Goal: Download file/media

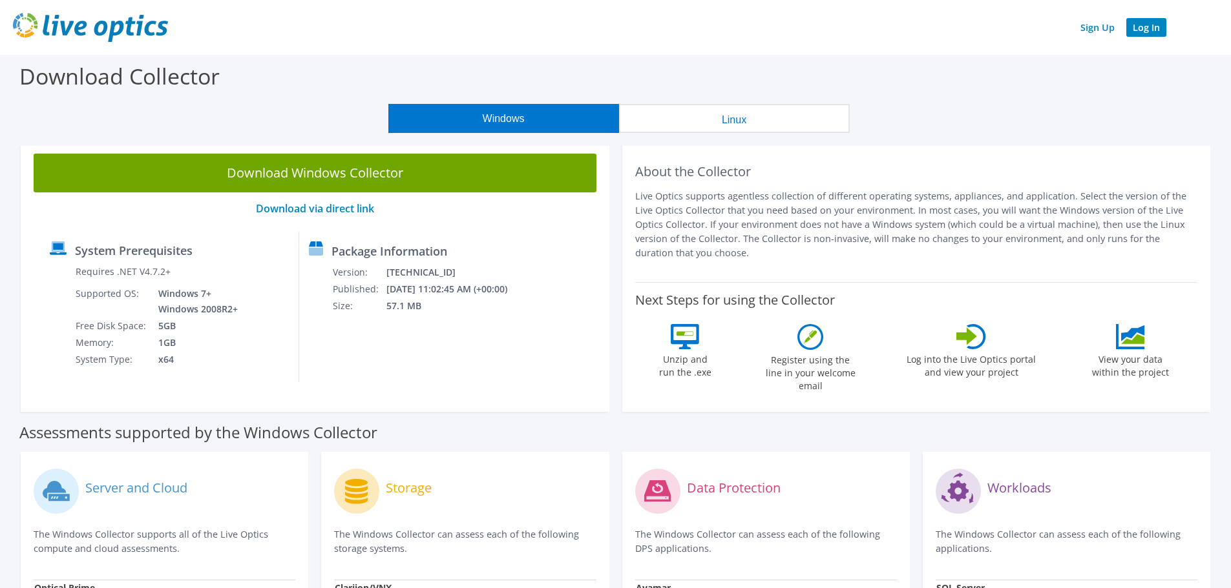
click at [1147, 23] on link "Log In" at bounding box center [1146, 27] width 40 height 19
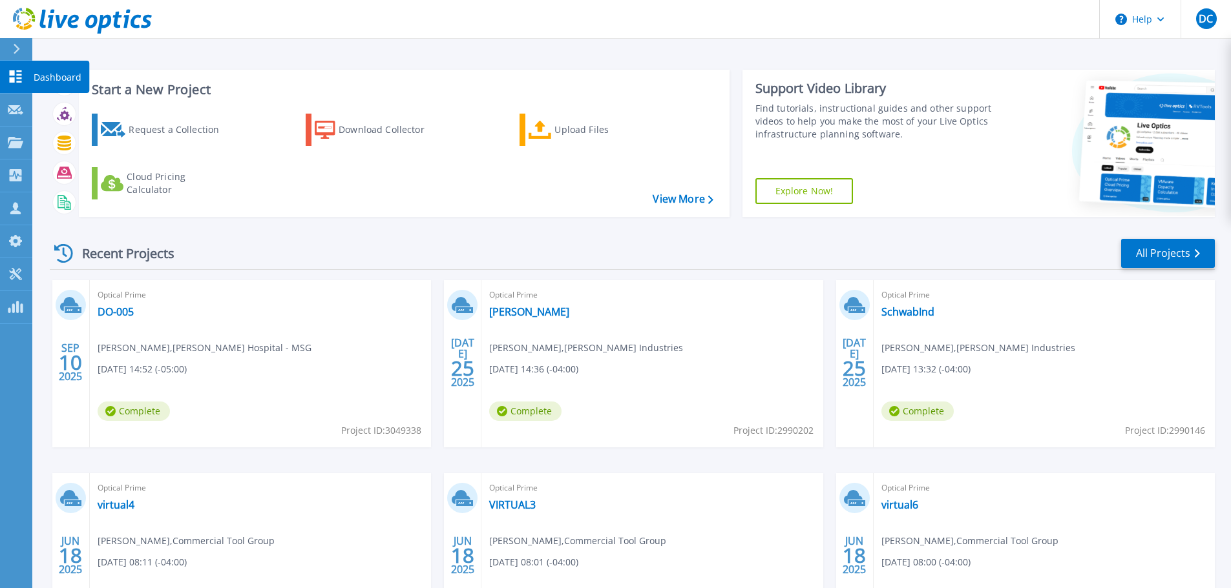
click at [5, 72] on link "Dashboard Dashboard" at bounding box center [16, 77] width 32 height 33
click at [16, 140] on icon at bounding box center [16, 142] width 16 height 11
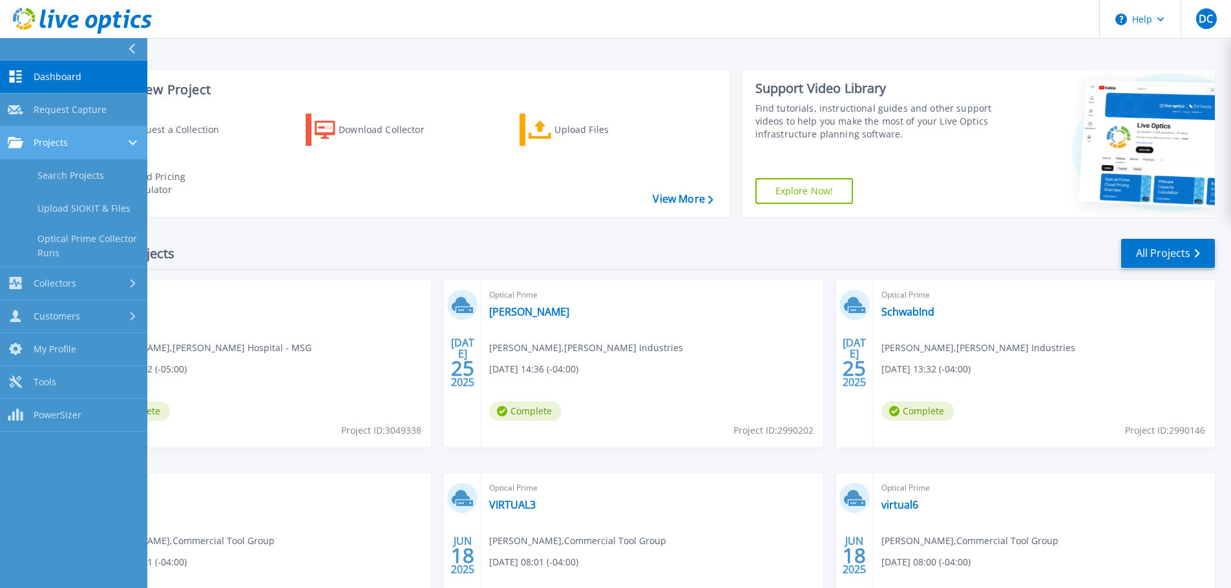
click at [44, 140] on span "Projects" at bounding box center [51, 143] width 34 height 12
click at [100, 174] on link "Search Projects" at bounding box center [73, 176] width 147 height 33
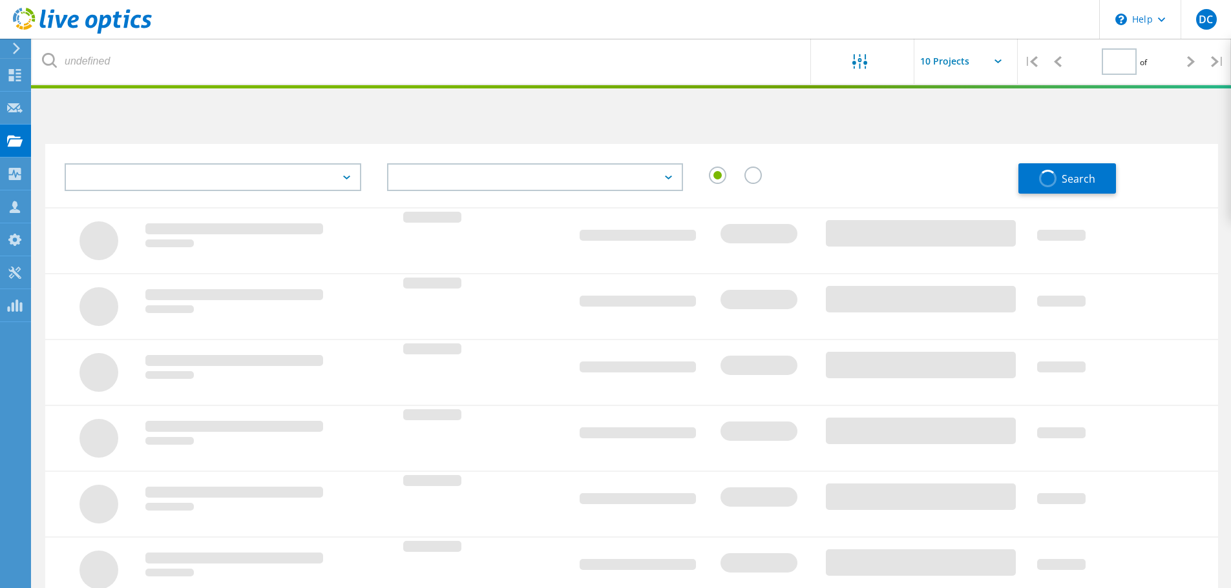
type input "1"
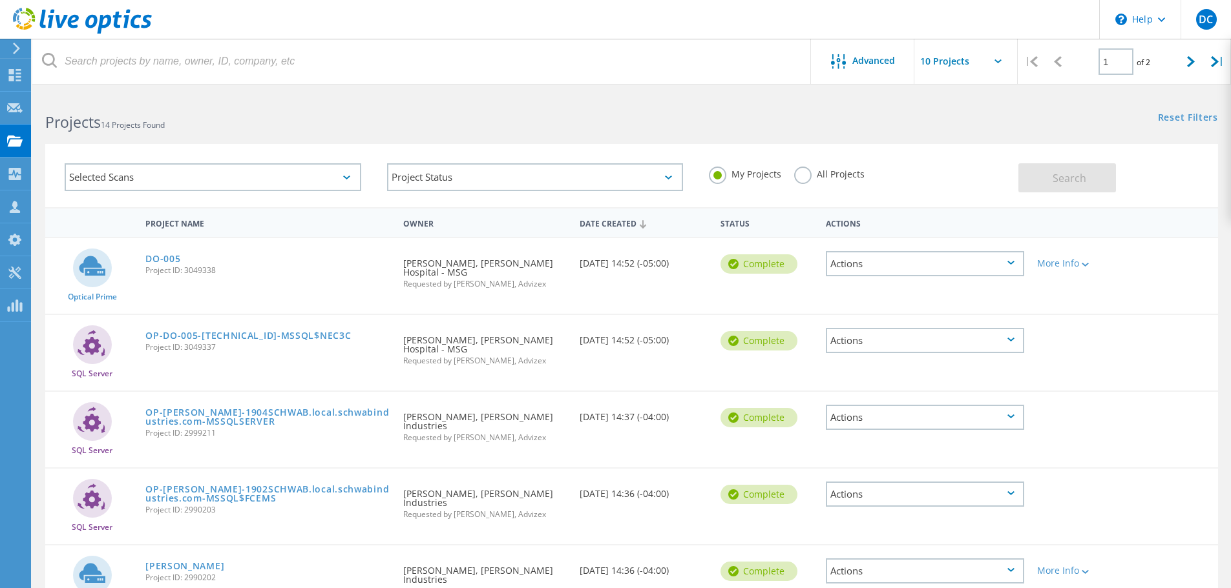
click at [16, 48] on icon at bounding box center [17, 49] width 10 height 12
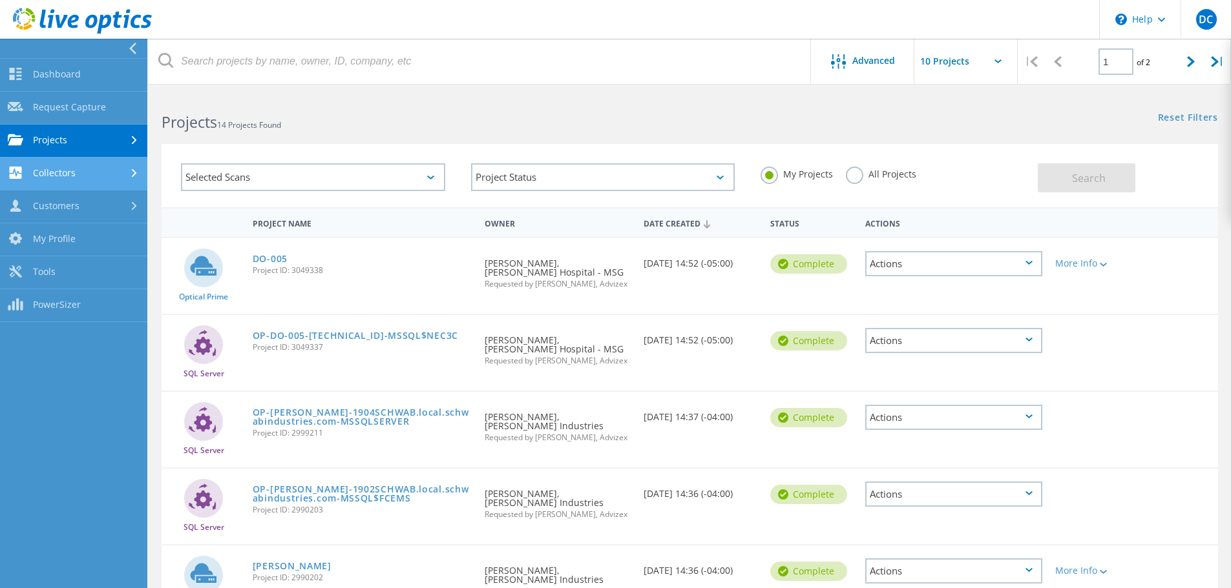
click at [54, 183] on link "Collectors" at bounding box center [73, 174] width 147 height 33
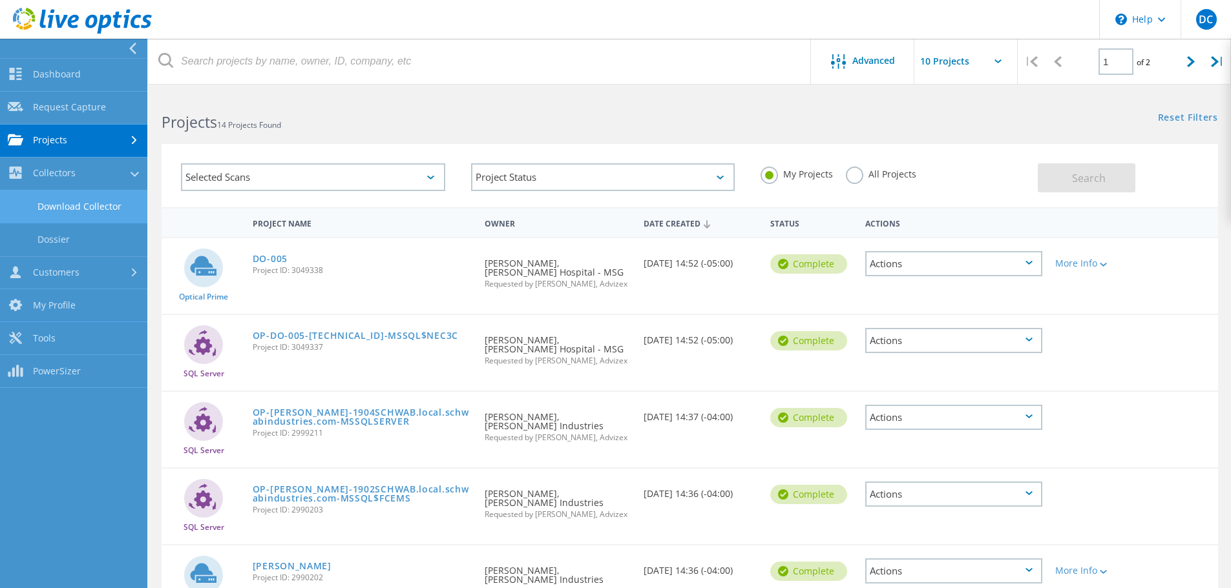
click at [112, 205] on link "Download Collector" at bounding box center [73, 207] width 147 height 33
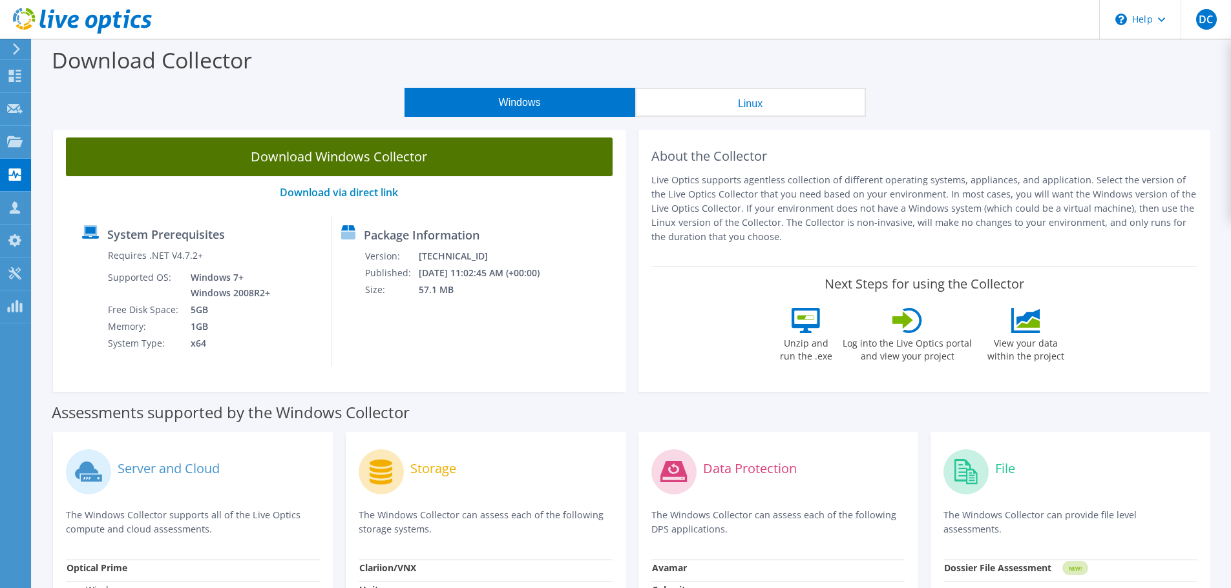
click at [424, 163] on link "Download Windows Collector" at bounding box center [339, 157] width 546 height 39
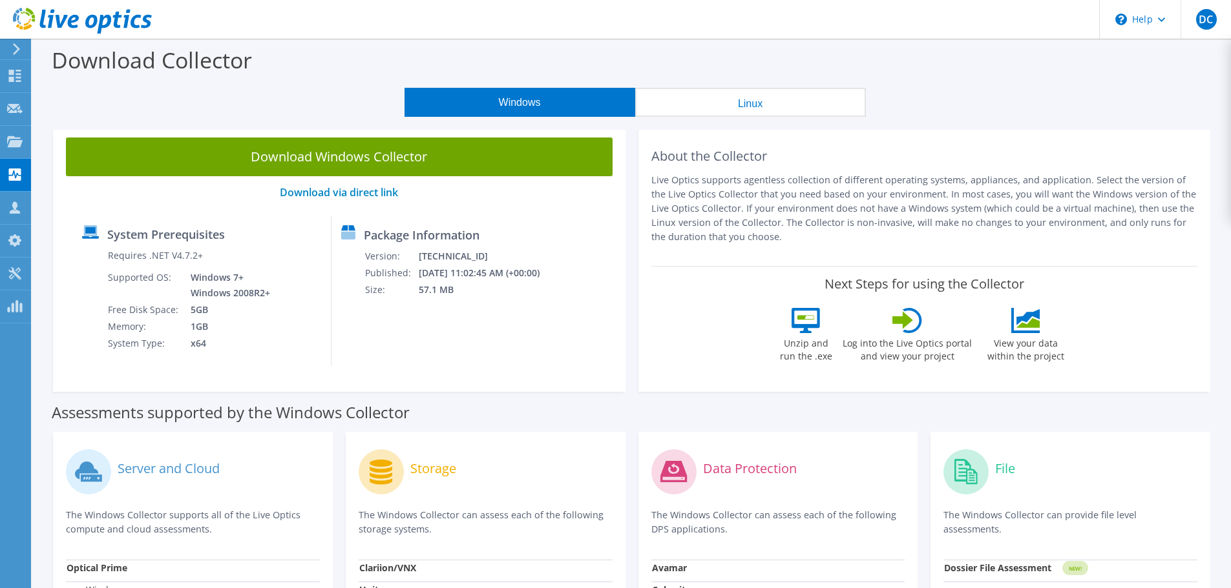
click at [504, 358] on div "Package Information Version: 26.3.10.224 Published: 10/10/2025 11:02:45 AM (+00…" at bounding box center [437, 291] width 212 height 151
click at [1215, 173] on div "About the Collector Live Optics supports agentless collection of different oper…" at bounding box center [924, 258] width 585 height 267
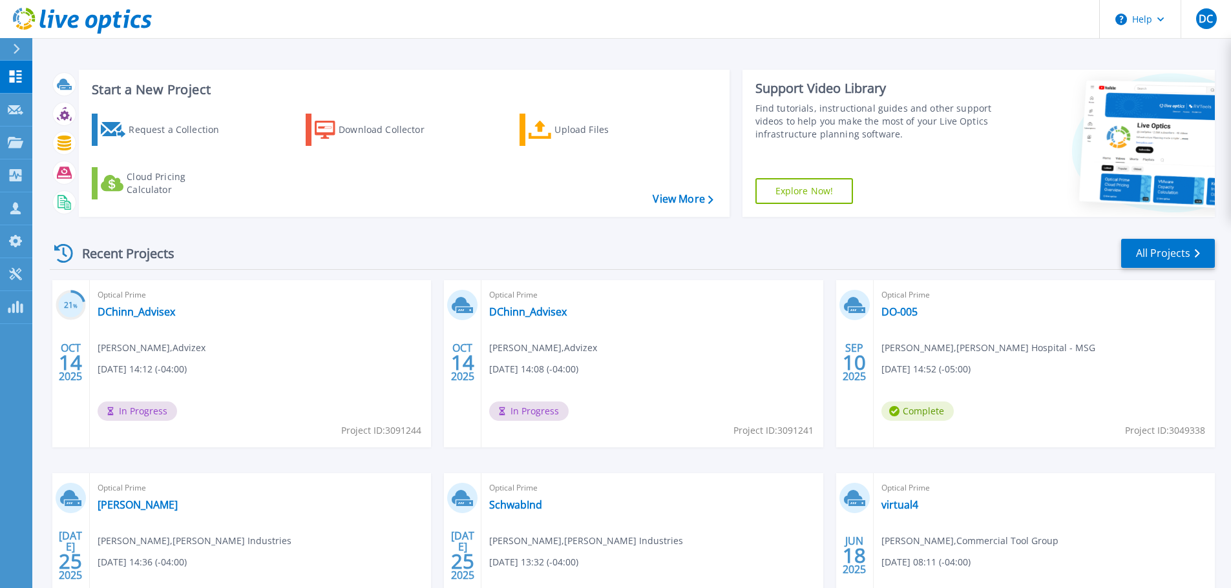
click at [1209, 519] on div "Optical Prime virtual4 [PERSON_NAME] , Commercial Tool Group [DATE] 08:11 (-04:…" at bounding box center [1043, 556] width 341 height 167
click at [145, 314] on link "DChinn_Advisex" at bounding box center [137, 312] width 78 height 13
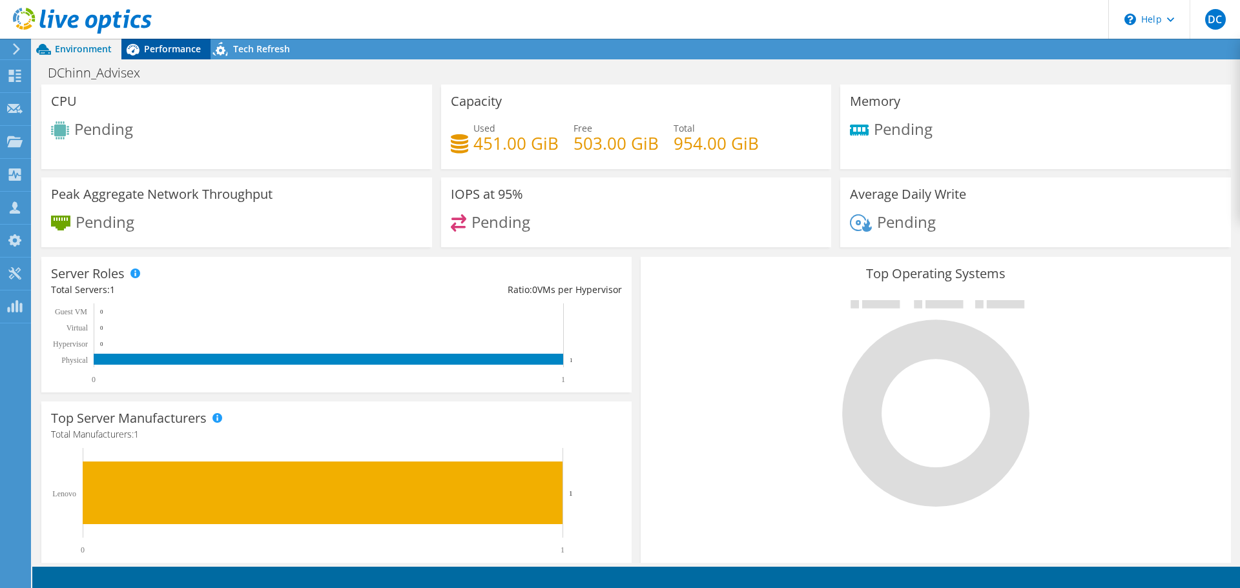
click at [154, 51] on span "Performance" at bounding box center [172, 49] width 57 height 12
click at [13, 82] on div at bounding box center [15, 77] width 16 height 14
